Goal: Task Accomplishment & Management: Complete application form

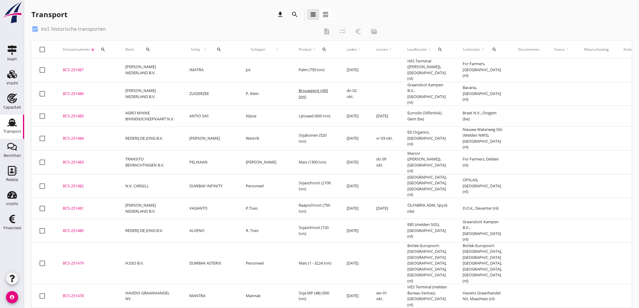
click at [9, 73] on icon "Vracht" at bounding box center [12, 74] width 10 height 10
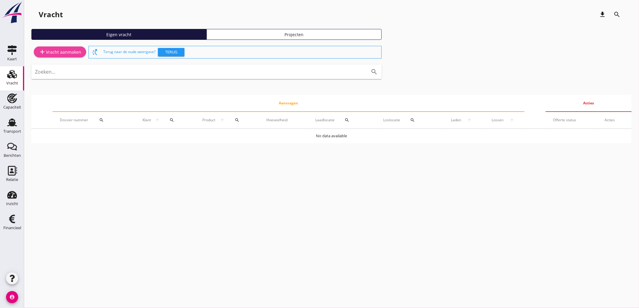
click at [69, 51] on div "add Vracht aanmaken" at bounding box center [60, 51] width 43 height 7
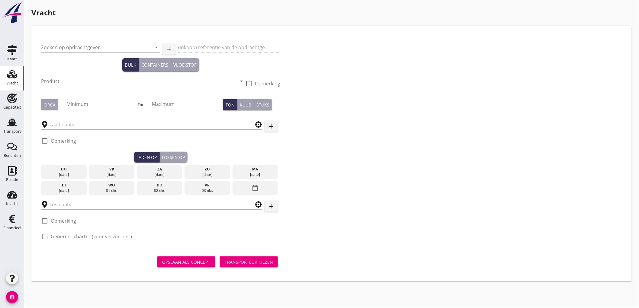
click at [81, 53] on div "Zoeken op opdrachtgever... arrow_drop_down" at bounding box center [100, 51] width 119 height 16
click at [82, 50] on input "Zoeken op opdrachtgever..." at bounding box center [92, 48] width 102 height 10
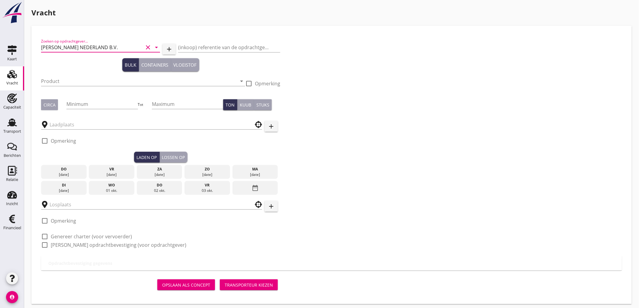
type input "[PERSON_NAME] NEDERLAND B.V."
click at [80, 80] on input "Product" at bounding box center [139, 81] width 196 height 10
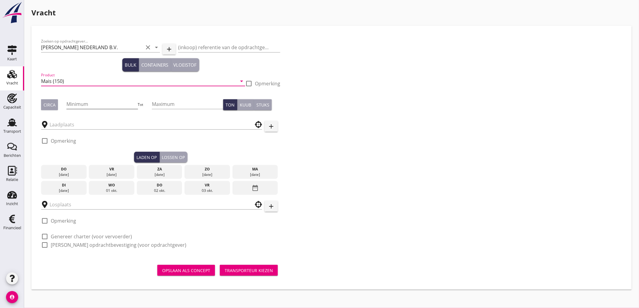
type input "Mais (150)"
click at [88, 102] on input "Minimum" at bounding box center [101, 104] width 71 height 10
click at [52, 102] on div "Circa" at bounding box center [49, 105] width 12 height 6
click at [88, 98] on div "Minimum" at bounding box center [101, 105] width 71 height 19
click at [89, 103] on input "Minimum" at bounding box center [101, 104] width 71 height 10
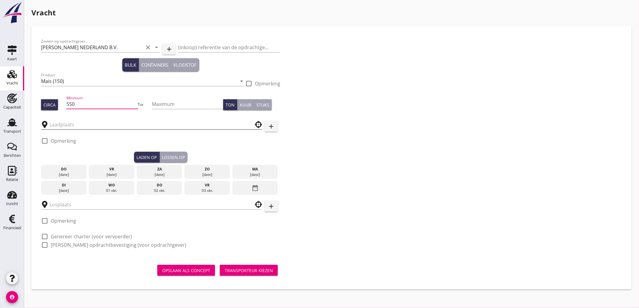
type input "550"
click at [89, 122] on input "text" at bounding box center [147, 125] width 196 height 10
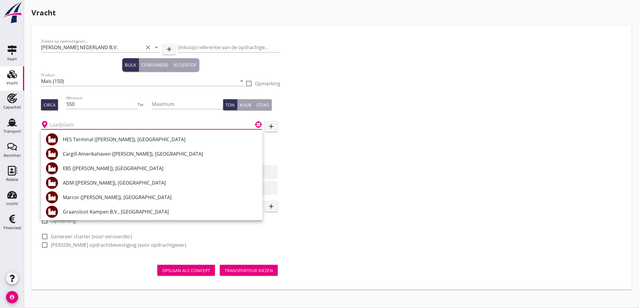
type input ";"
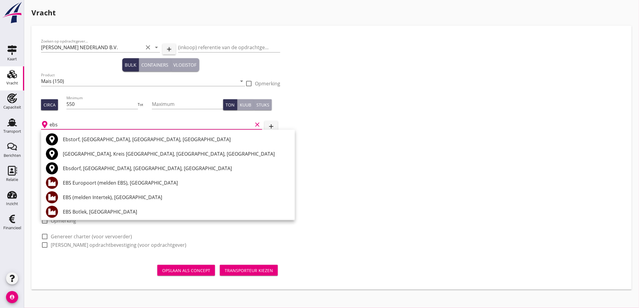
scroll to position [34, 0]
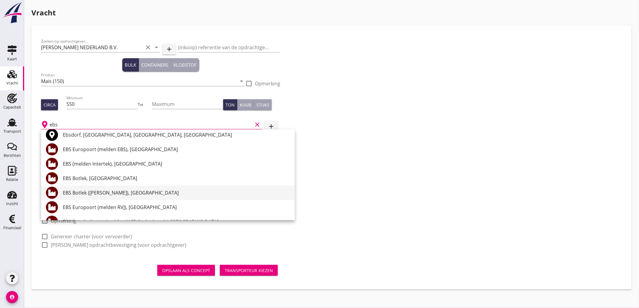
click at [152, 194] on div "EBS Botlek ([PERSON_NAME]), [GEOGRAPHIC_DATA]" at bounding box center [176, 192] width 227 height 7
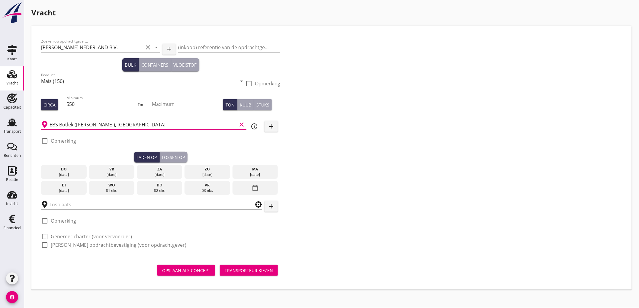
type input "EBS Botlek ([PERSON_NAME]), [GEOGRAPHIC_DATA]"
click at [64, 141] on label "Opmerking" at bounding box center [63, 141] width 25 height 6
checkbox input "true"
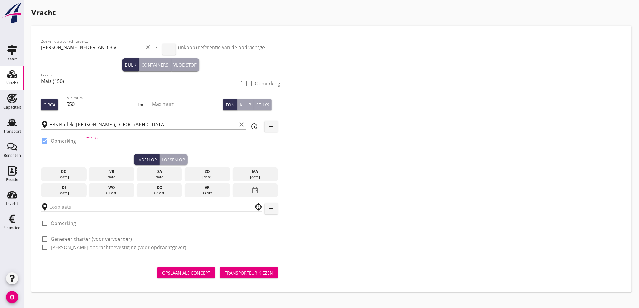
click at [111, 142] on input "Opmerking" at bounding box center [179, 144] width 202 height 10
type input "Ex. [GEOGRAPHIC_DATA]"
click at [114, 179] on div "[DATE]" at bounding box center [111, 176] width 43 height 5
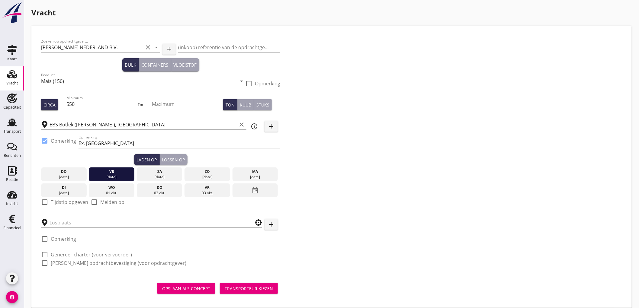
drag, startPoint x: 56, startPoint y: 199, endPoint x: 52, endPoint y: 202, distance: 4.5
click at [55, 201] on div "check_box_outline_blank Tijdstip opgeven" at bounding box center [64, 202] width 47 height 7
click at [46, 204] on div at bounding box center [45, 202] width 10 height 10
checkbox input "true"
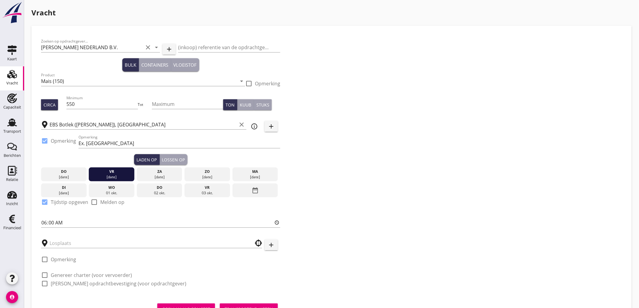
click at [39, 220] on div "Zoeken op opdrachtgever... [PERSON_NAME] NEDERLAND B.V. clear arrow_drop_down a…" at bounding box center [161, 164] width 244 height 259
click at [45, 222] on input "06:00" at bounding box center [160, 223] width 239 height 10
type input "12:00"
click at [65, 239] on div at bounding box center [151, 241] width 221 height 13
click at [65, 242] on input "text" at bounding box center [147, 243] width 196 height 10
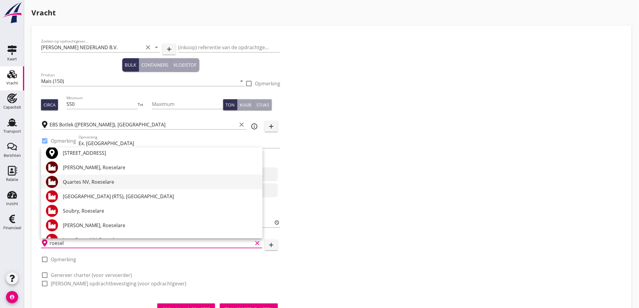
scroll to position [0, 0]
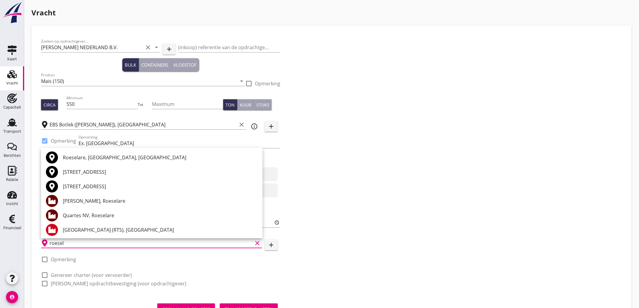
type input "roesel"
drag, startPoint x: 339, startPoint y: 153, endPoint x: 333, endPoint y: 155, distance: 5.9
click at [339, 153] on div "Zoeken op opdrachtgever... [PERSON_NAME] NEDERLAND B.V. clear arrow_drop_down a…" at bounding box center [332, 164] width 586 height 259
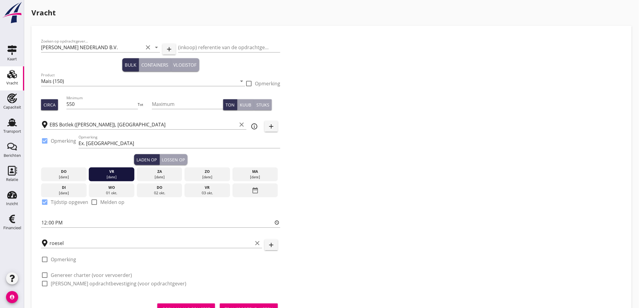
click at [277, 242] on button "add" at bounding box center [270, 245] width 13 height 11
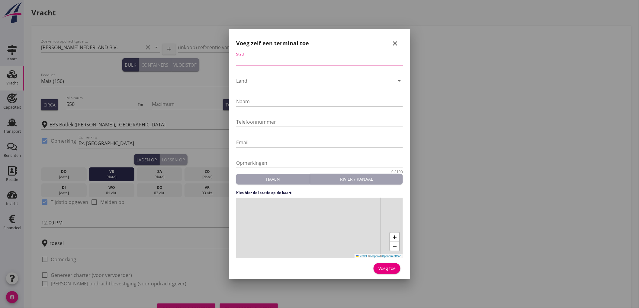
click at [281, 60] on input "Stad" at bounding box center [319, 61] width 167 height 10
type input "Roeselare"
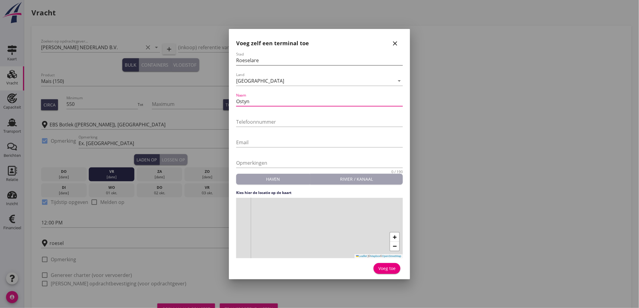
type input "Ostyn"
click at [279, 113] on div "Telefoonnummer" at bounding box center [319, 122] width 167 height 19
click at [276, 123] on input "Telefoonnummer" at bounding box center [319, 122] width 167 height 10
paste input "[PHONE_NUMBER]"
type input "[PHONE_NUMBER]"
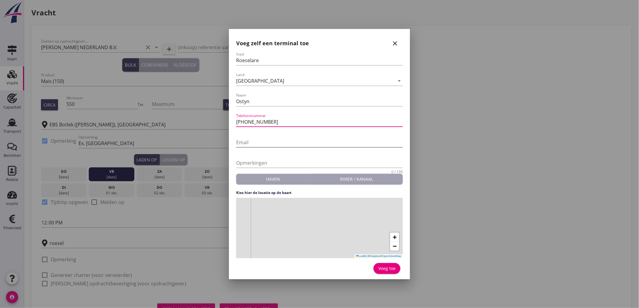
click at [267, 141] on input "Email" at bounding box center [319, 143] width 167 height 10
click at [319, 239] on div "+ − Leaflet | © Mapbox © OpenStreetMap" at bounding box center [319, 228] width 167 height 60
click at [282, 233] on div "+ − Leaflet | © Mapbox © OpenStreetMap" at bounding box center [319, 228] width 167 height 60
click at [394, 268] on div "Voeg toe" at bounding box center [386, 268] width 17 height 6
type input "Ostyn"
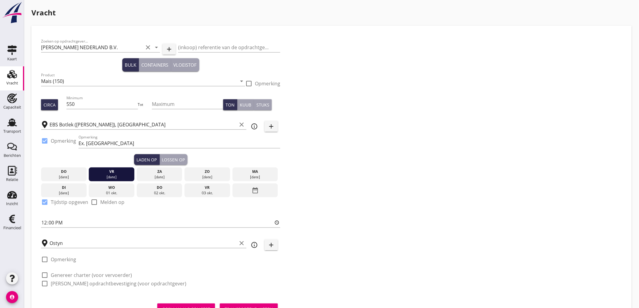
click at [253, 245] on icon "info_outline" at bounding box center [253, 244] width 7 height 7
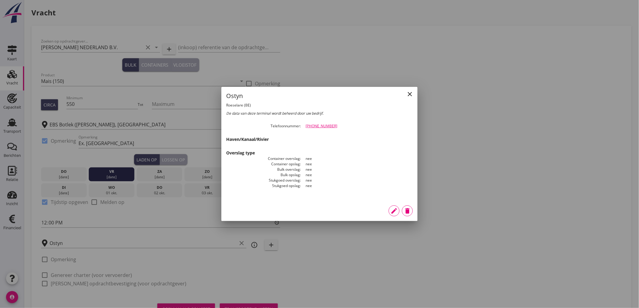
click at [393, 209] on icon "edit" at bounding box center [393, 210] width 7 height 7
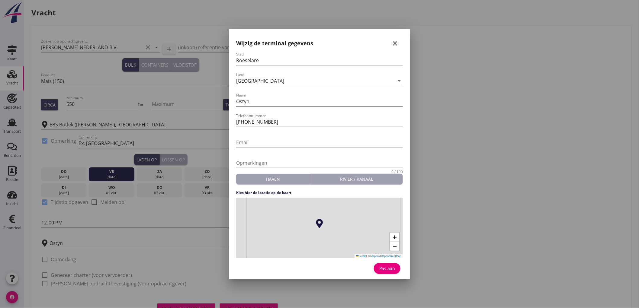
click at [270, 104] on input "Ostyn" at bounding box center [319, 102] width 167 height 10
type input "[PERSON_NAME]"
click at [392, 267] on div "Pas aan" at bounding box center [386, 268] width 17 height 6
type input "[PERSON_NAME]"
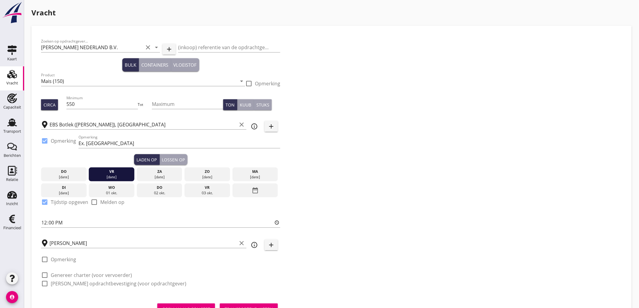
click at [443, 168] on div "Zoeken op opdrachtgever... [PERSON_NAME] NEDERLAND B.V. clear arrow_drop_down a…" at bounding box center [332, 164] width 586 height 259
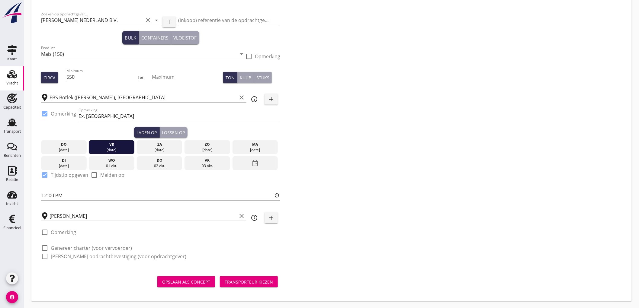
click at [74, 250] on label "Genereer charter (voor vervoerder)" at bounding box center [91, 248] width 81 height 6
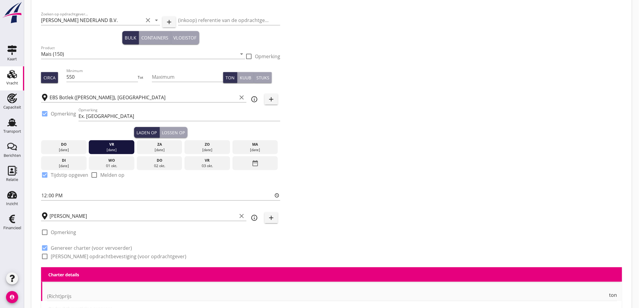
checkbox input "true"
drag, startPoint x: 72, startPoint y: 257, endPoint x: 81, endPoint y: 248, distance: 12.4
click at [72, 257] on label "[PERSON_NAME] opdrachtbevestiging (voor opdrachtgever)" at bounding box center [119, 257] width 136 height 6
checkbox input "true"
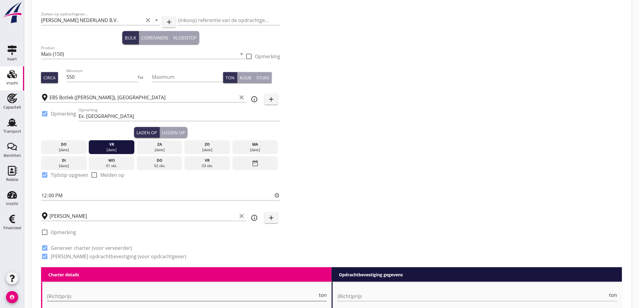
scroll to position [128, 0]
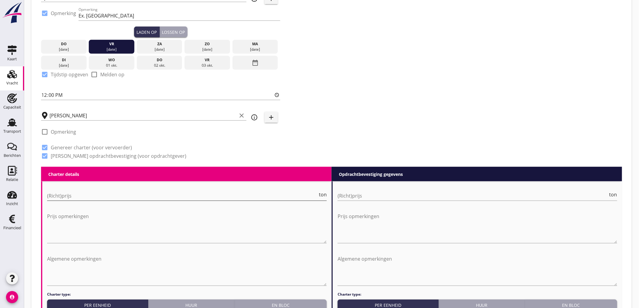
click at [99, 199] on input "(Richt)prijs" at bounding box center [182, 196] width 270 height 10
click at [198, 199] on input "650" at bounding box center [182, 196] width 270 height 10
type input "6500"
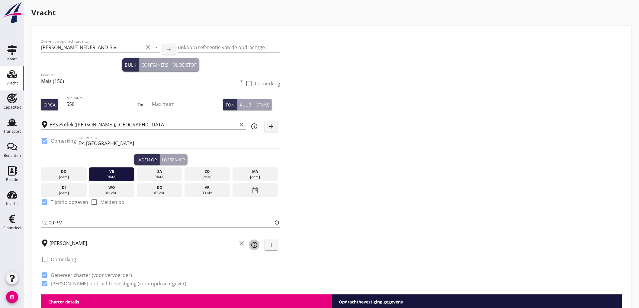
click at [254, 245] on icon "info_outline" at bounding box center [253, 244] width 7 height 7
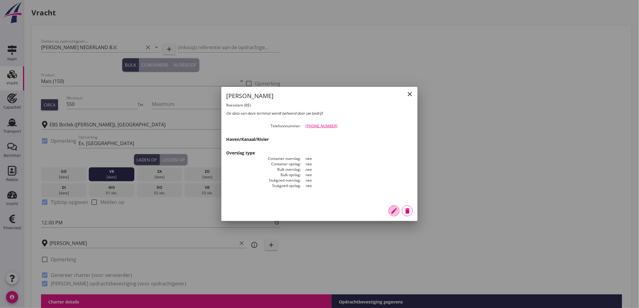
click at [394, 210] on icon "edit" at bounding box center [393, 210] width 7 height 7
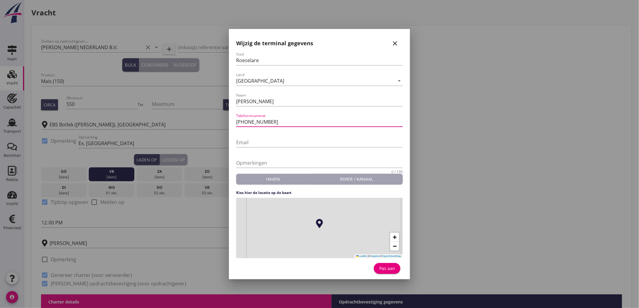
click at [243, 122] on input "[PHONE_NUMBER]" at bounding box center [319, 122] width 167 height 10
click at [394, 41] on icon "close" at bounding box center [394, 43] width 7 height 7
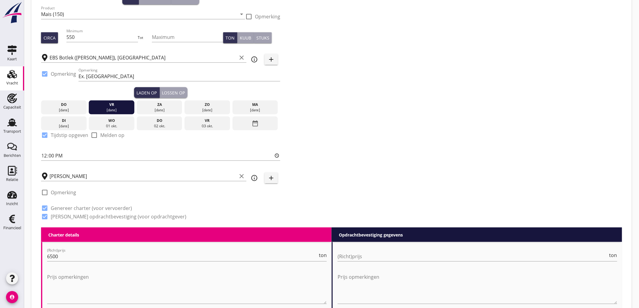
scroll to position [168, 0]
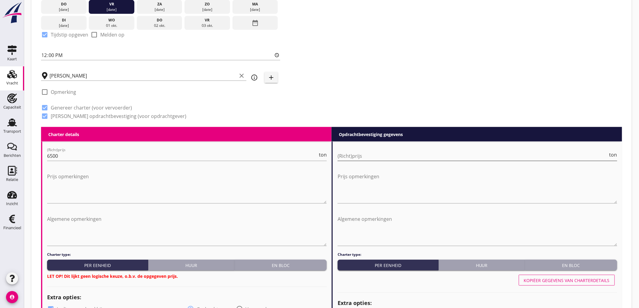
click at [347, 156] on input "(Richt)prijs" at bounding box center [472, 156] width 270 height 10
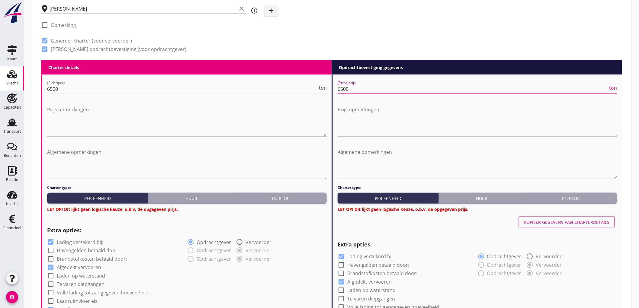
scroll to position [268, 0]
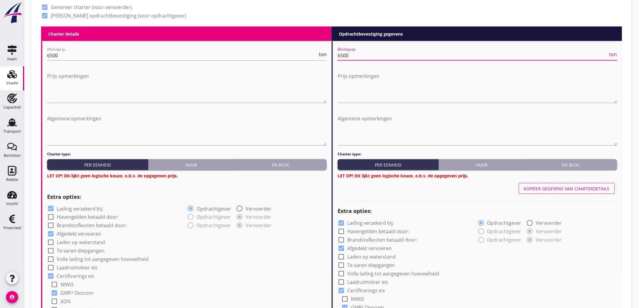
type input "6500"
click at [68, 206] on label "Lading verzekerd bij:" at bounding box center [80, 209] width 46 height 6
checkbox input "false"
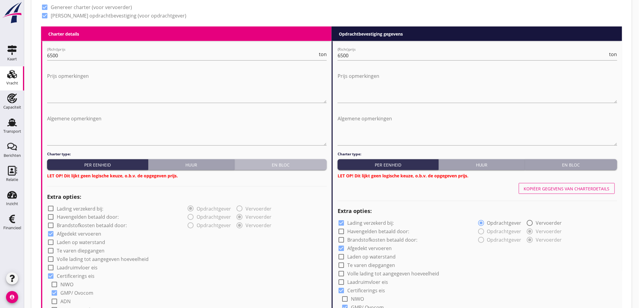
click at [295, 165] on div "En bloc" at bounding box center [280, 165] width 87 height 6
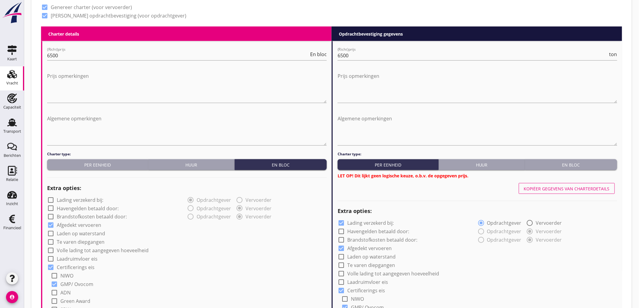
click at [577, 162] on div "En bloc" at bounding box center [570, 165] width 87 height 6
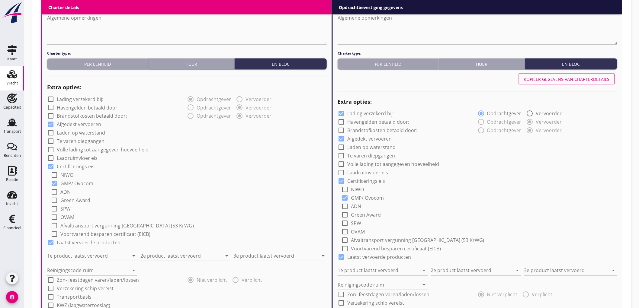
scroll to position [436, 0]
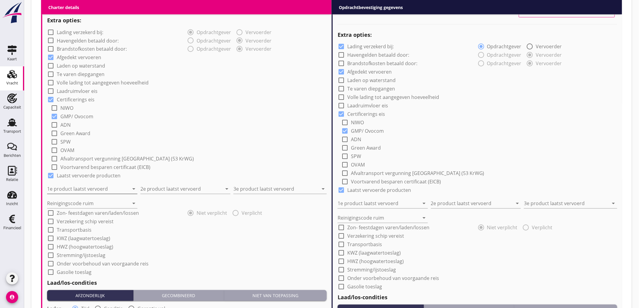
click at [112, 189] on input "1e product laatst vervoerd" at bounding box center [88, 189] width 82 height 10
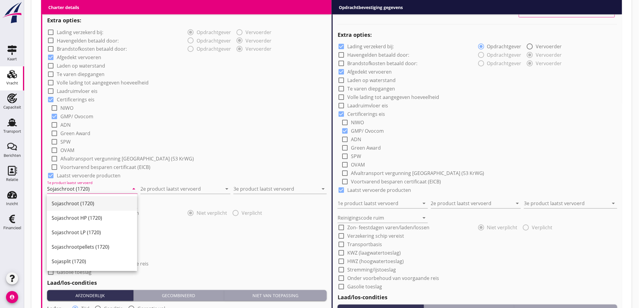
type input "Sojaschroot (1720)"
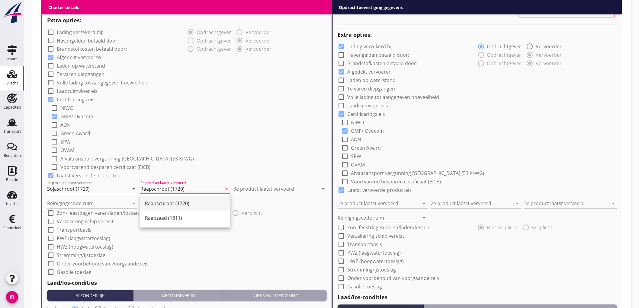
type input "Raapschroot (1720)"
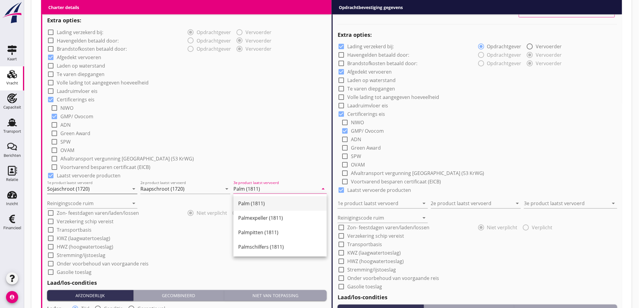
type input "Palm (1811)"
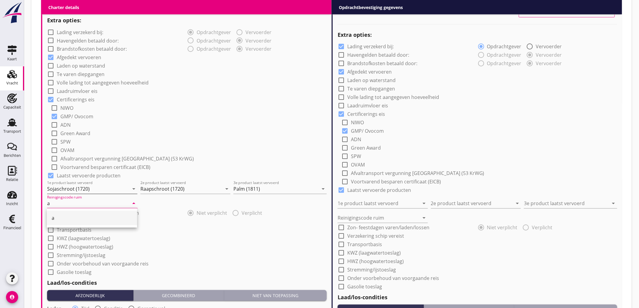
type input "a"
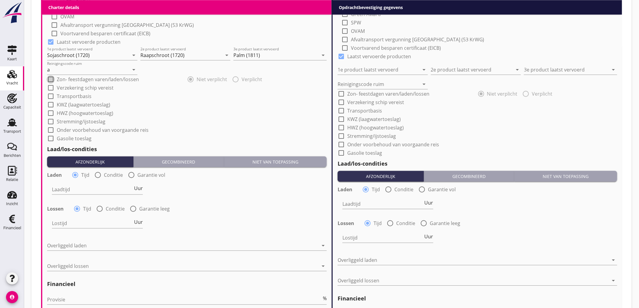
click at [98, 174] on div at bounding box center [98, 175] width 10 height 10
radio input "false"
radio input "true"
click at [82, 186] on div at bounding box center [116, 190] width 128 height 10
click at [82, 187] on div "Nederlands wettelijk 2011" at bounding box center [122, 194] width 132 height 14
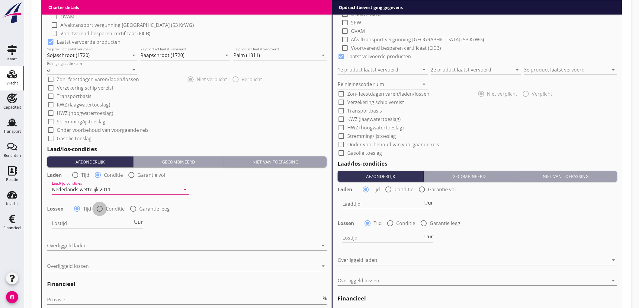
click at [104, 206] on div at bounding box center [99, 209] width 10 height 10
radio input "false"
radio input "true"
click at [76, 224] on div at bounding box center [116, 224] width 128 height 10
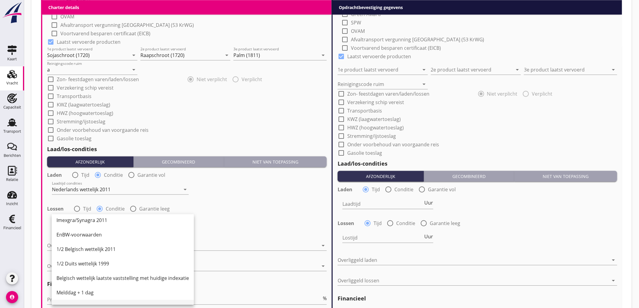
scroll to position [168, 0]
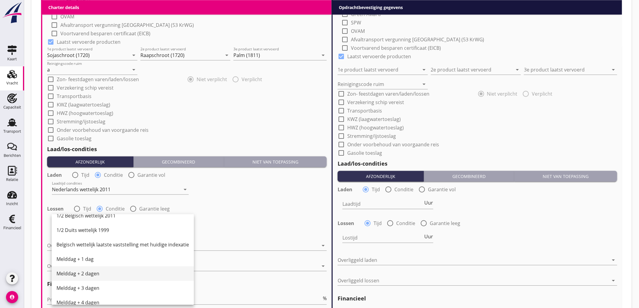
click at [97, 276] on div "Melddag + 2 dagen" at bounding box center [122, 273] width 132 height 7
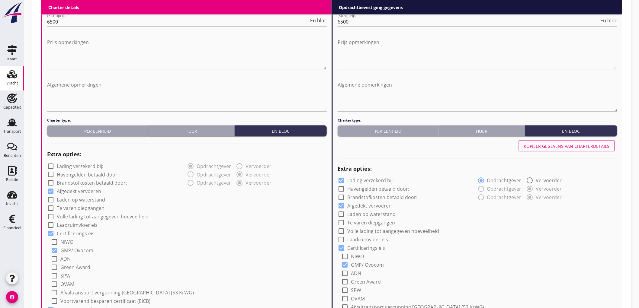
scroll to position [134, 0]
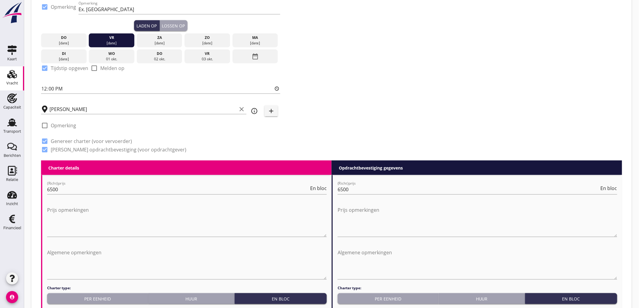
click at [255, 113] on icon "info_outline" at bounding box center [253, 110] width 7 height 7
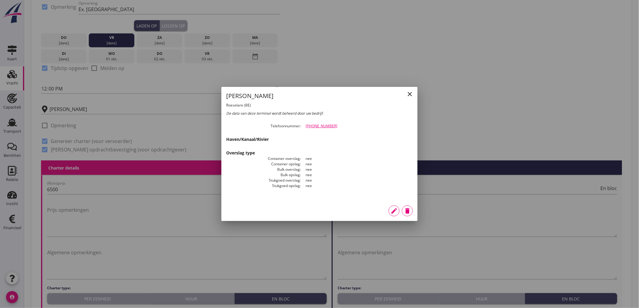
click at [392, 208] on icon "edit" at bounding box center [393, 210] width 7 height 7
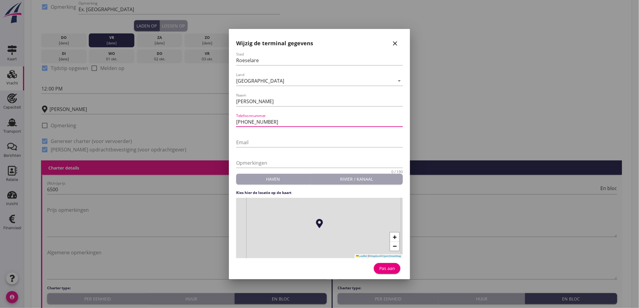
drag, startPoint x: 273, startPoint y: 122, endPoint x: 258, endPoint y: 125, distance: 16.1
click at [258, 125] on input "[PHONE_NUMBER]" at bounding box center [319, 122] width 167 height 10
click at [395, 44] on icon "close" at bounding box center [394, 43] width 7 height 7
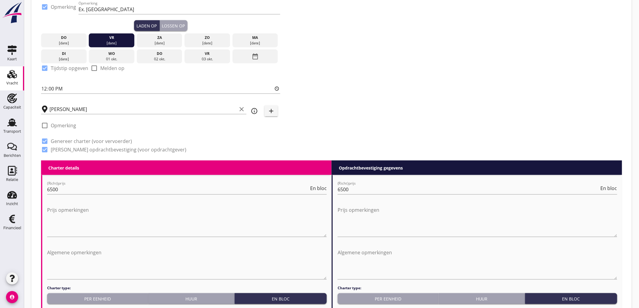
click at [458, 77] on div "Zoeken op opdrachtgever... [PERSON_NAME] NEDERLAND B.V. clear arrow_drop_down a…" at bounding box center [332, 30] width 586 height 259
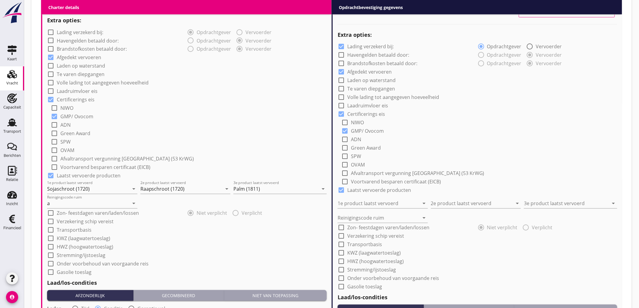
scroll to position [637, 0]
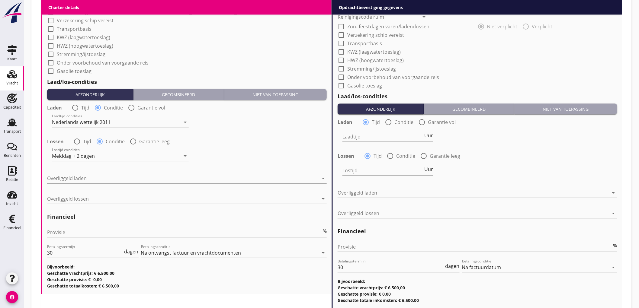
click at [81, 180] on div at bounding box center [182, 179] width 271 height 10
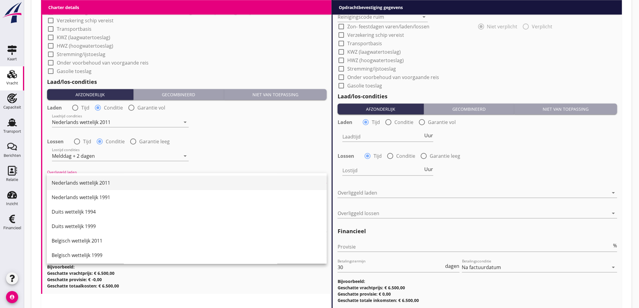
click at [78, 183] on div "Nederlands wettelijk 2011" at bounding box center [187, 182] width 270 height 7
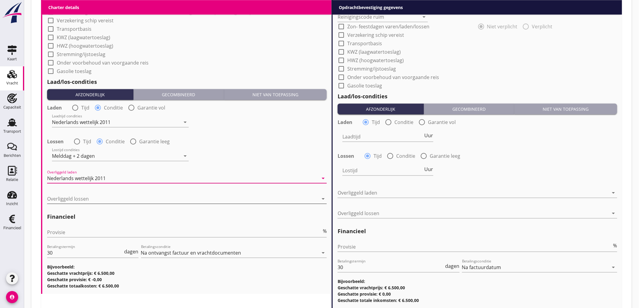
click at [74, 198] on div at bounding box center [182, 199] width 271 height 10
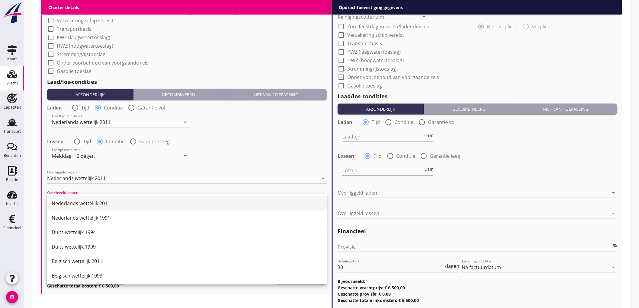
click at [78, 205] on div "Nederlands wettelijk 2011" at bounding box center [187, 203] width 270 height 7
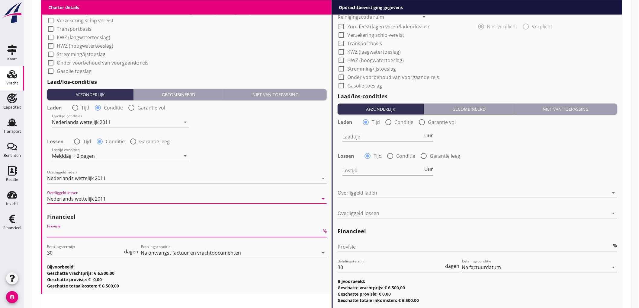
click at [80, 229] on input "Provisie" at bounding box center [184, 233] width 274 height 10
type input "5"
click at [372, 246] on input "Provisie" at bounding box center [474, 247] width 274 height 10
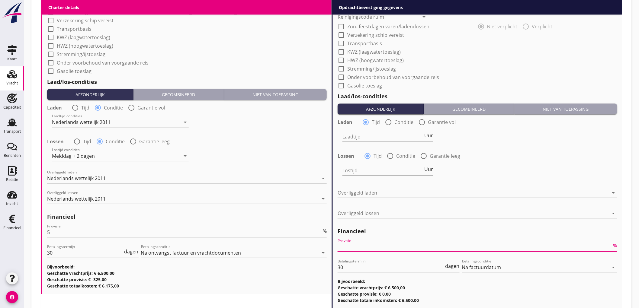
type input "2"
type input "2.5"
click at [142, 198] on div "Nederlands wettelijk 2011" at bounding box center [182, 199] width 271 height 10
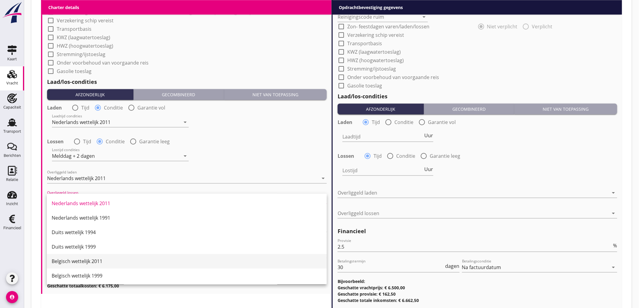
click at [122, 257] on div "Belgisch wettelijk 2011" at bounding box center [187, 261] width 270 height 14
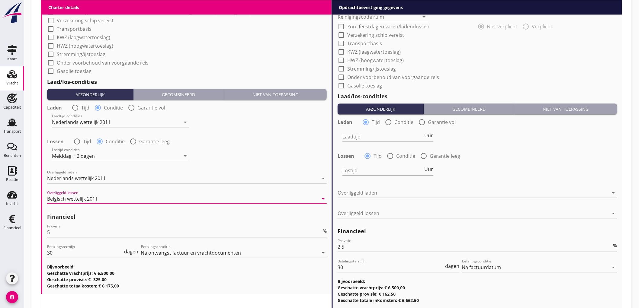
scroll to position [402, 0]
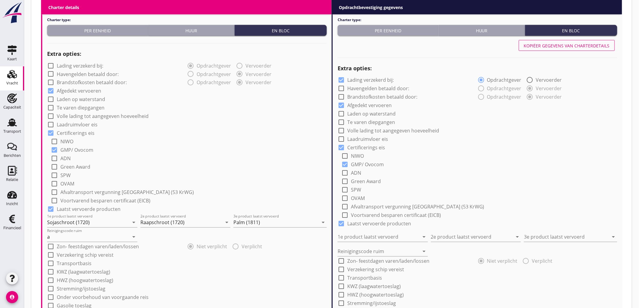
click at [558, 49] on button "Kopiëer gegevens van charterdetails" at bounding box center [567, 45] width 96 height 11
checkbox input "false"
type input "Sojaschroot (1720)"
type input "Raapschroot (1720)"
type input "Palm (1811)"
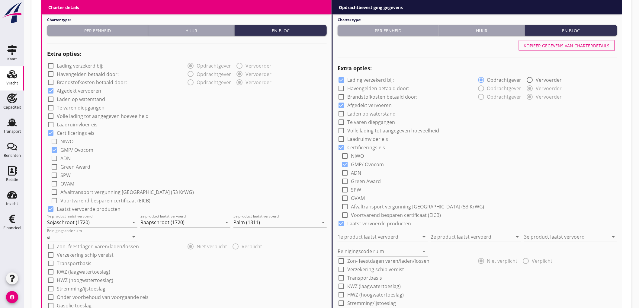
type input "a"
radio input "false"
radio input "true"
radio input "false"
radio input "true"
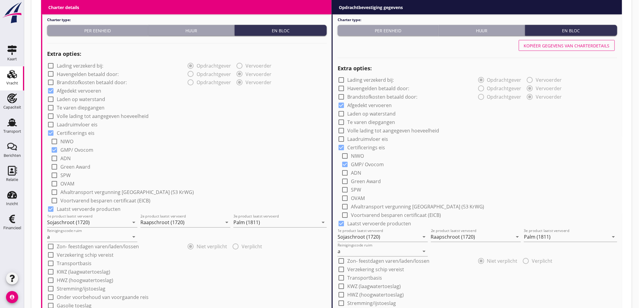
scroll to position [678, 0]
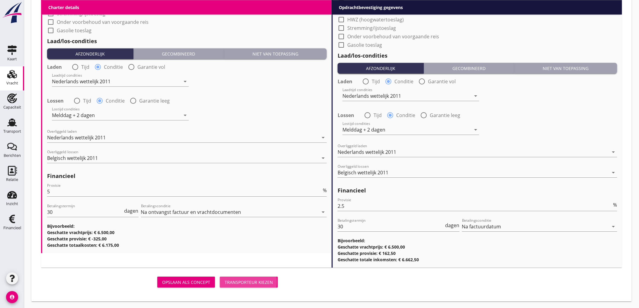
click at [239, 278] on button "Transporteur kiezen" at bounding box center [249, 282] width 58 height 11
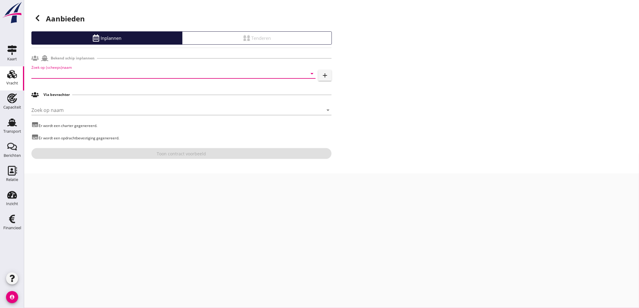
click at [86, 77] on input "Zoek op (scheeps)naam" at bounding box center [164, 74] width 267 height 10
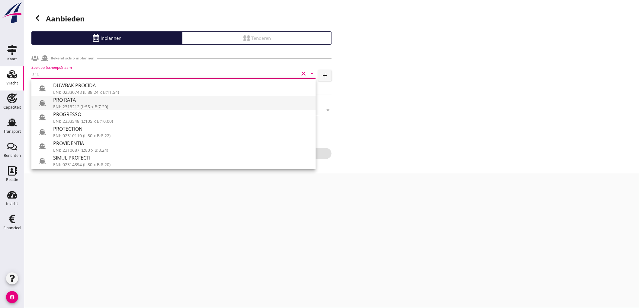
click at [80, 102] on div "PRO RATA" at bounding box center [181, 99] width 257 height 7
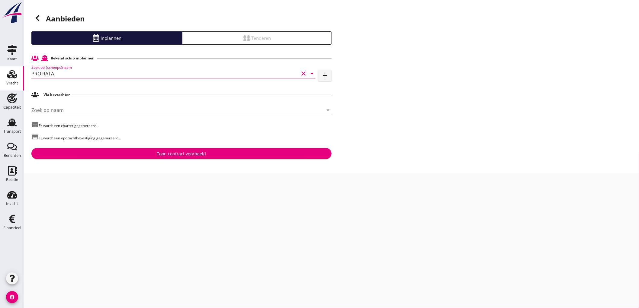
type input "PRO RATA"
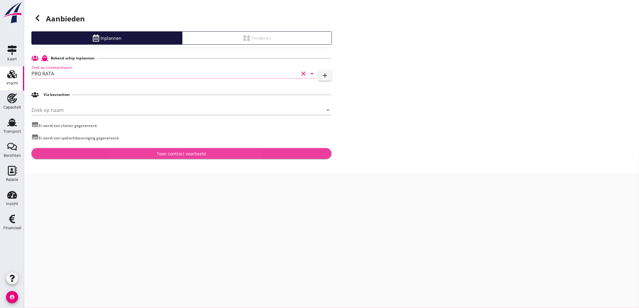
click at [127, 152] on div "Toon contract voorbeeld" at bounding box center [181, 154] width 290 height 6
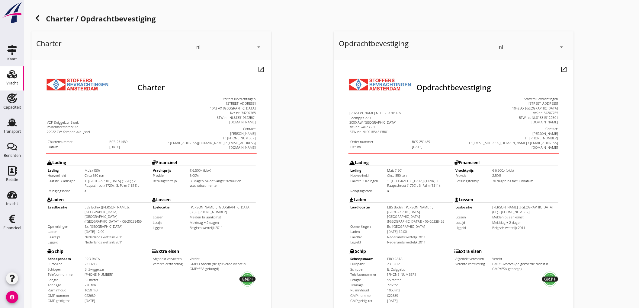
scroll to position [138, 0]
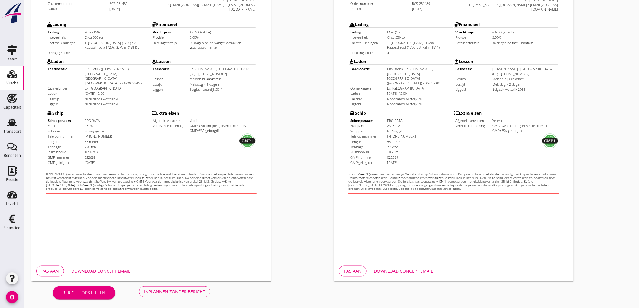
click at [193, 289] on div "Inplannen zonder bericht" at bounding box center [174, 292] width 61 height 6
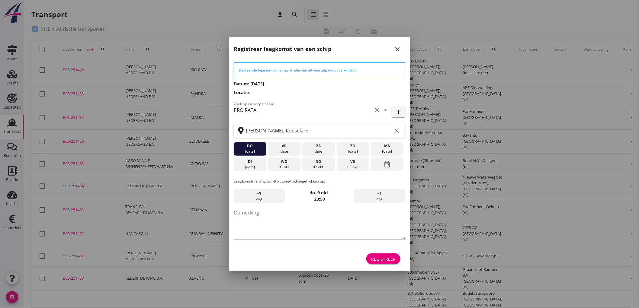
click at [250, 164] on div "di" at bounding box center [250, 161] width 30 height 5
click at [399, 262] on button "Registreer" at bounding box center [383, 259] width 34 height 11
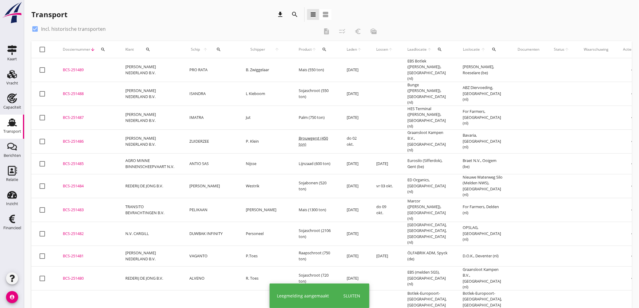
click at [292, 70] on td "Mais (550 ton)" at bounding box center [315, 70] width 48 height 24
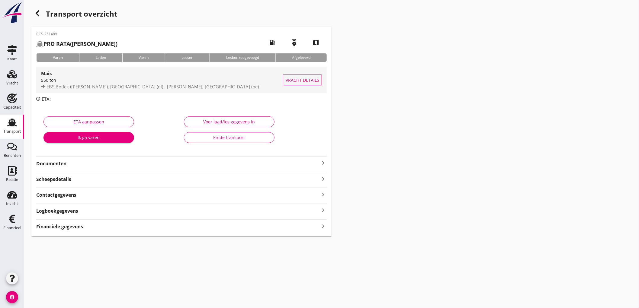
click at [117, 90] on div "EBS Botlek ([PERSON_NAME]), [GEOGRAPHIC_DATA] (nl) - [PERSON_NAME], [GEOGRAPHIC…" at bounding box center [162, 86] width 242 height 7
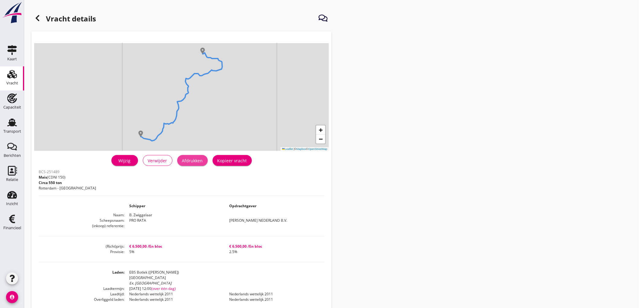
click at [196, 159] on div "Afdrukken" at bounding box center [192, 161] width 21 height 6
click at [35, 16] on icon at bounding box center [37, 17] width 7 height 7
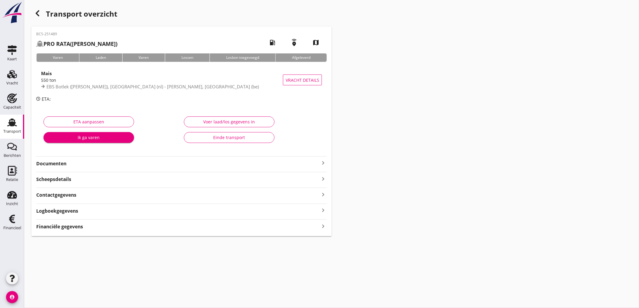
click at [49, 159] on div "Documenten keyboard_arrow_right" at bounding box center [181, 163] width 290 height 8
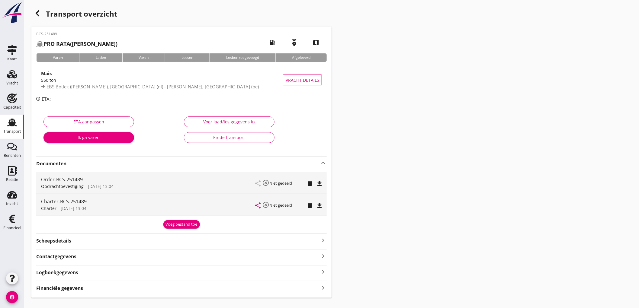
click at [319, 187] on icon "file_download" at bounding box center [319, 183] width 7 height 7
click at [320, 207] on icon "file_download" at bounding box center [319, 205] width 7 height 7
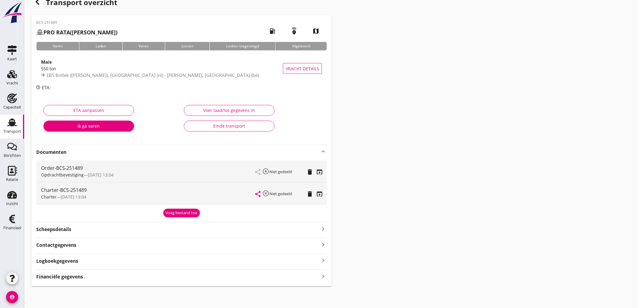
click at [87, 272] on div "Financiële gegevens keyboard_arrow_right" at bounding box center [181, 275] width 290 height 11
click at [87, 276] on div "Financiële gegevens keyboard_arrow_right" at bounding box center [181, 276] width 290 height 8
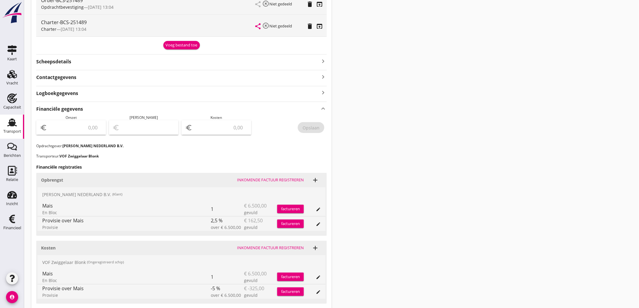
scroll to position [213, 0]
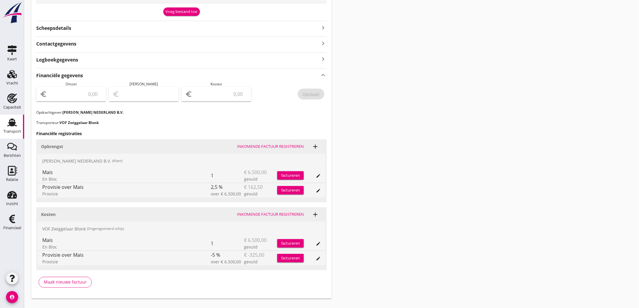
click at [88, 101] on div "euro" at bounding box center [71, 94] width 70 height 14
type input "6337"
type input "6337.50"
type input "6331.50"
type input "6"
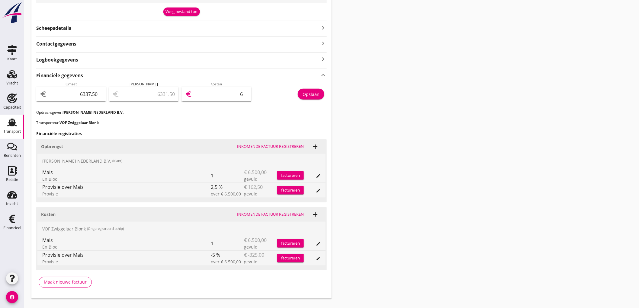
type input "6276.50"
type input "61"
type input "5720.50"
type input "617"
type input "162.50"
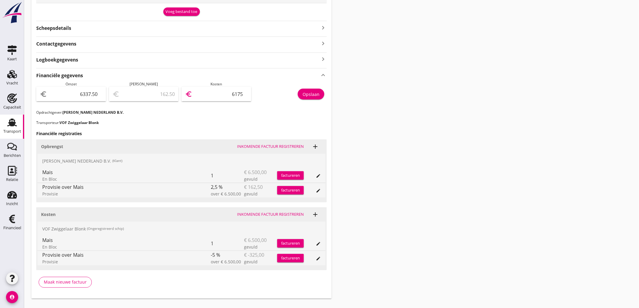
type input "6175"
click at [316, 93] on div "Opslaan" at bounding box center [310, 94] width 17 height 6
click at [2, 133] on link "Transport Transport" at bounding box center [12, 127] width 24 height 24
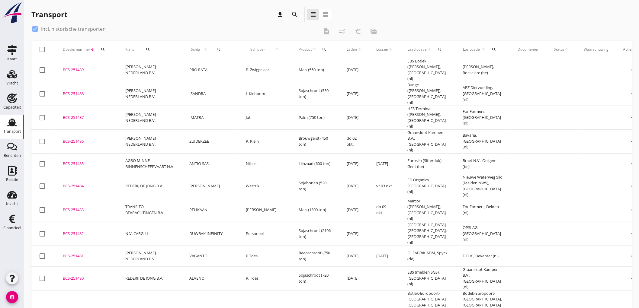
click at [188, 94] on td "ISANDRA" at bounding box center [210, 94] width 56 height 24
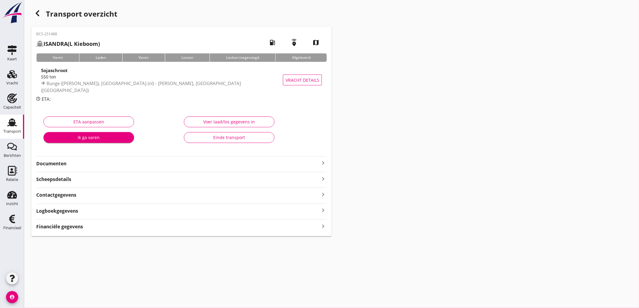
click at [65, 234] on div "BCS-251488 ISANDRA (L Kieboom) local_gas_station emergency_share map Varen Lade…" at bounding box center [181, 132] width 300 height 210
click at [70, 230] on strong "Financiële gegevens" at bounding box center [59, 226] width 47 height 7
